Goal: Transaction & Acquisition: Purchase product/service

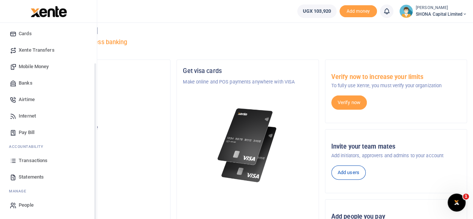
scroll to position [37, 0]
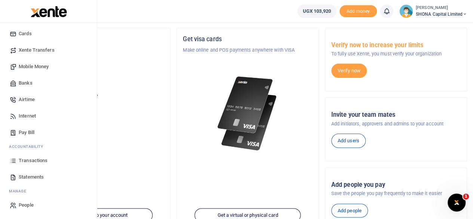
click at [34, 65] on span "Mobile Money" at bounding box center [34, 66] width 30 height 7
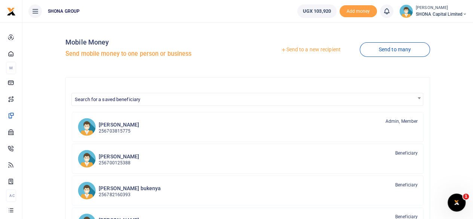
click at [294, 48] on link "Send to a new recipient" at bounding box center [311, 49] width 98 height 13
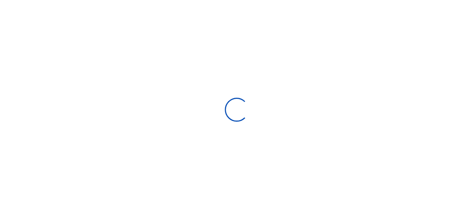
select select "Loading bundles"
select select
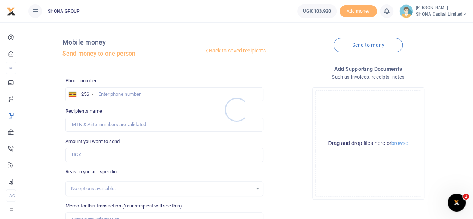
click at [132, 92] on div at bounding box center [236, 109] width 473 height 219
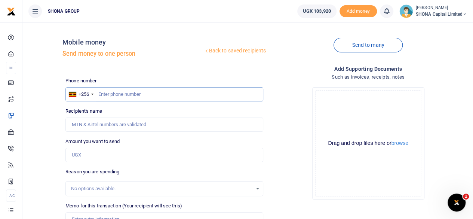
click at [136, 97] on input "text" at bounding box center [164, 94] width 198 height 14
type input "0788660011"
type input "[PERSON_NAME]"
type input "0788660011"
click at [97, 156] on input "Amount you want to send" at bounding box center [164, 155] width 198 height 14
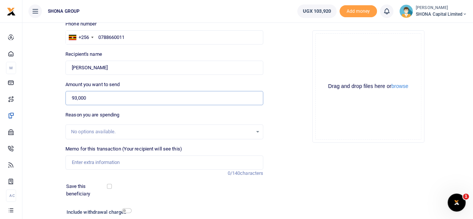
scroll to position [75, 0]
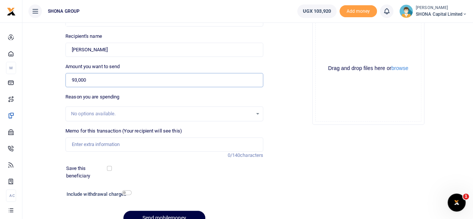
type input "93,000"
click at [97, 146] on input "Memo for this transaction (Your recipient will see this)" at bounding box center [164, 144] width 198 height 14
click at [106, 143] on input "Being purchase of [PERSON_NAME]'s Send off cake." at bounding box center [164, 144] width 198 height 14
click at [168, 146] on input "Being purchase of [PERSON_NAME]'s Send off cake." at bounding box center [164, 144] width 198 height 14
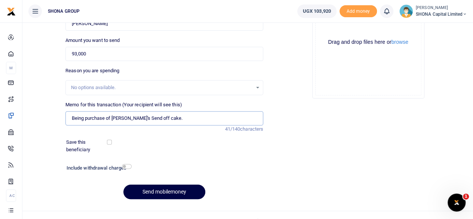
scroll to position [112, 0]
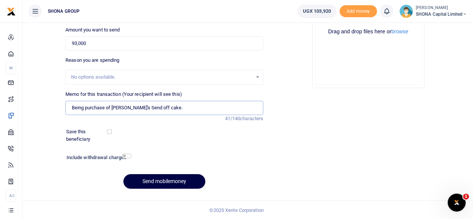
type input "Being purchase of [PERSON_NAME]'s Send off cake."
click at [127, 155] on input "checkbox" at bounding box center [127, 155] width 10 height 5
checkbox input "true"
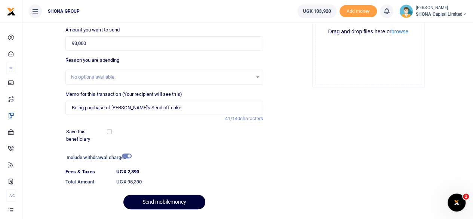
click at [172, 201] on button "Send mobilemoney" at bounding box center [165, 202] width 82 height 15
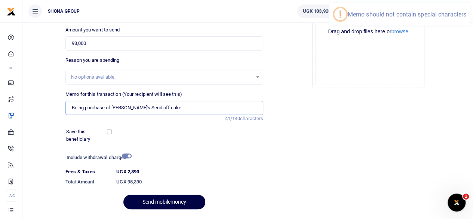
click at [165, 108] on input "Being purchase of [PERSON_NAME]'s Send off cake." at bounding box center [164, 108] width 198 height 14
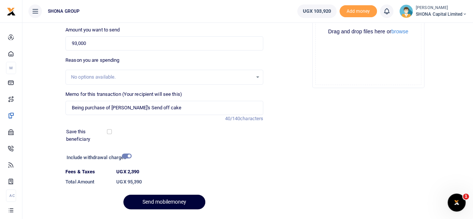
click at [158, 201] on button "Send mobilemoney" at bounding box center [165, 202] width 82 height 15
click at [128, 106] on input "Being purchase of [PERSON_NAME]'s Send off cake" at bounding box center [164, 108] width 198 height 14
type input "Being purchase of [PERSON_NAME] off cake"
click at [165, 199] on button "Send mobilemoney" at bounding box center [165, 202] width 82 height 15
